Goal: Find specific page/section: Find specific page/section

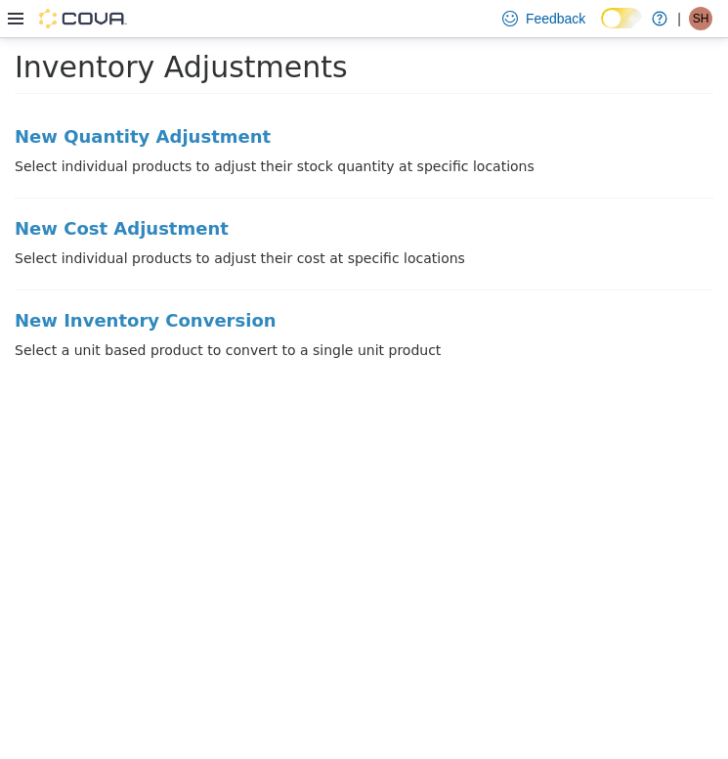
click at [27, 16] on div at bounding box center [67, 19] width 119 height 20
click at [22, 16] on icon at bounding box center [16, 19] width 16 height 16
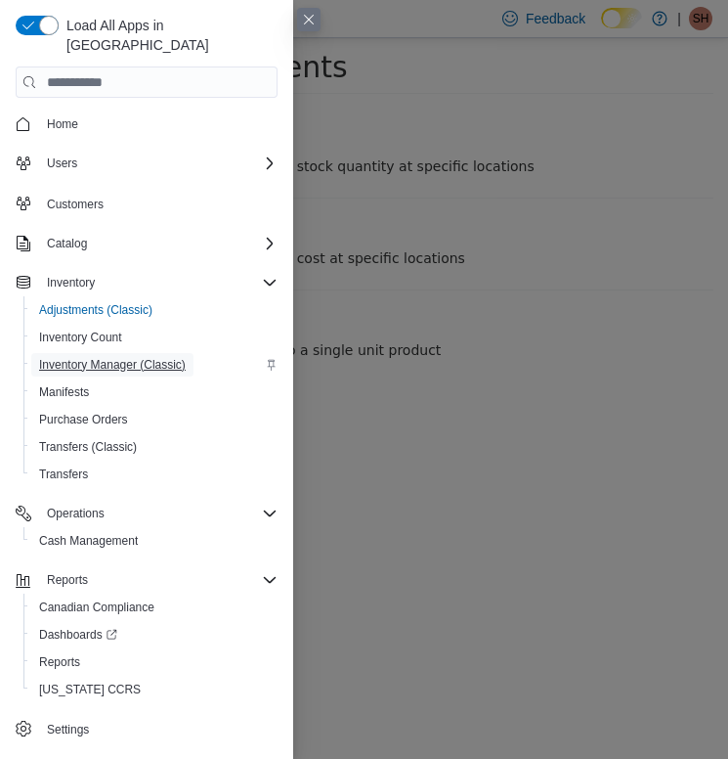
click at [123, 357] on span "Inventory Manager (Classic)" at bounding box center [112, 365] width 147 height 16
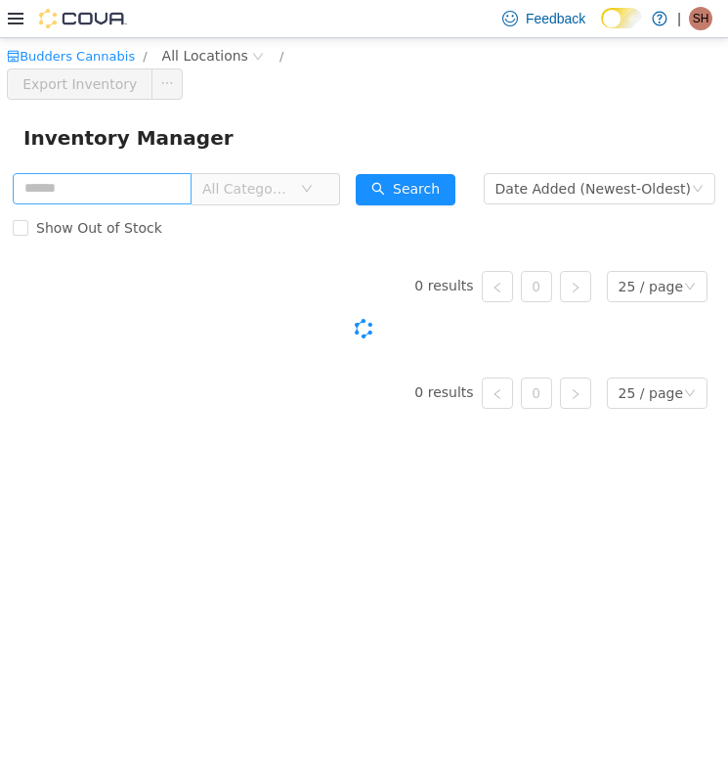
click at [133, 179] on input "text" at bounding box center [102, 187] width 179 height 31
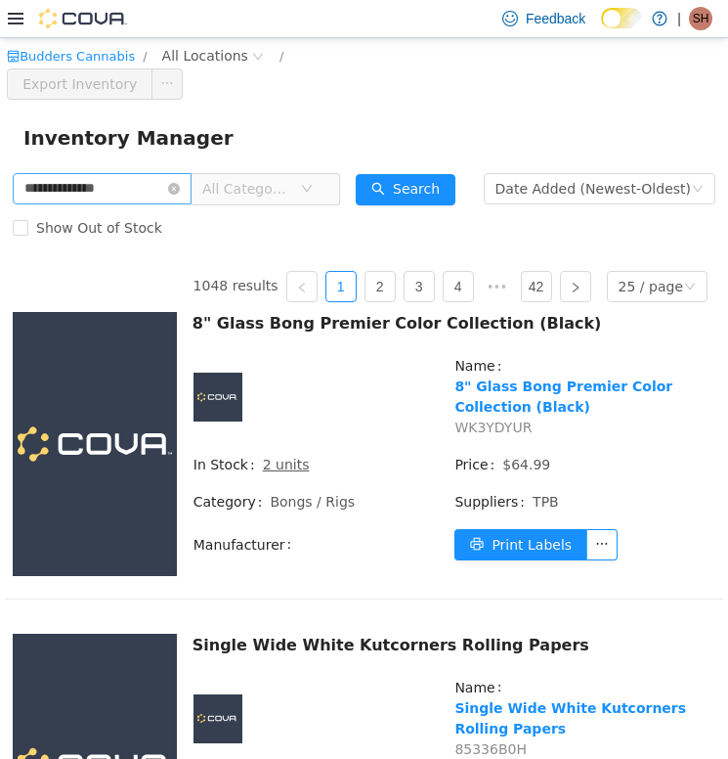
type input "**********"
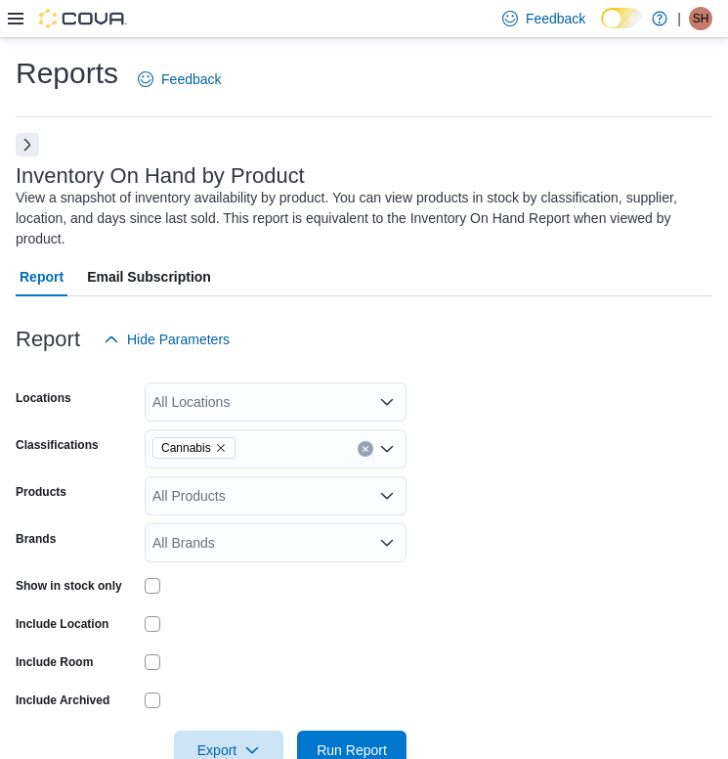
scroll to position [50, 0]
